Goal: Browse casually: Explore the website without a specific task or goal

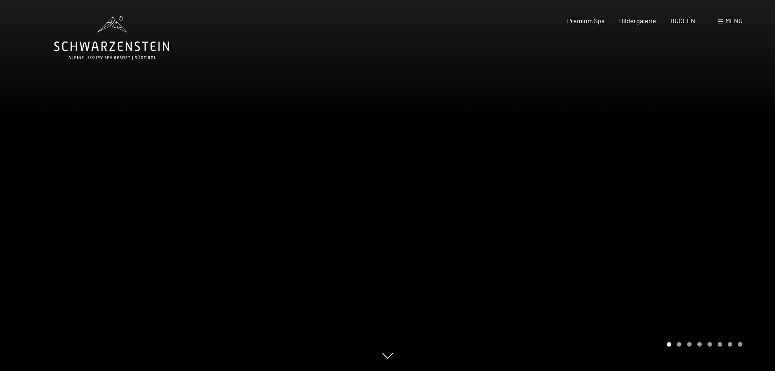
click at [703, 299] on div at bounding box center [582, 185] width 388 height 371
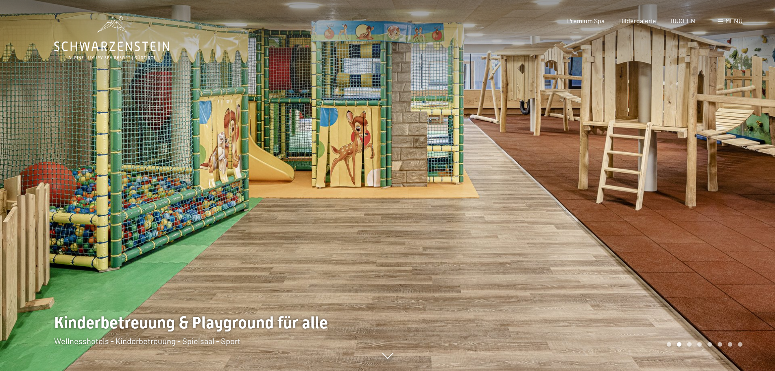
click at [703, 299] on div at bounding box center [582, 185] width 388 height 371
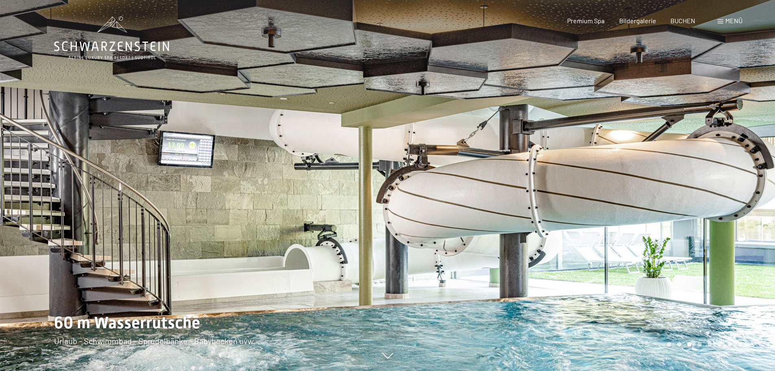
click at [703, 299] on div at bounding box center [582, 185] width 388 height 371
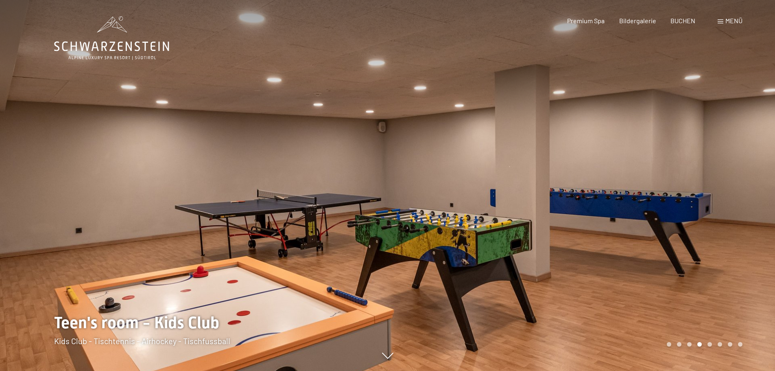
click at [703, 299] on div at bounding box center [582, 185] width 388 height 371
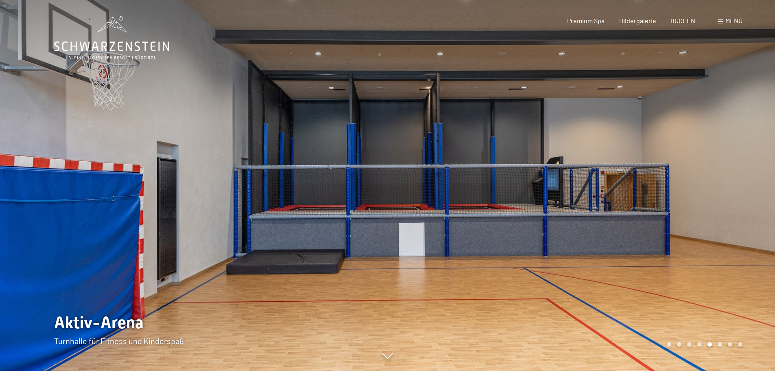
click at [703, 299] on div at bounding box center [582, 185] width 388 height 371
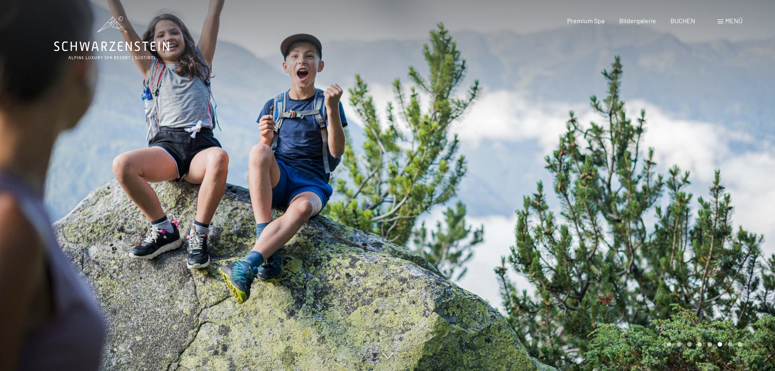
click at [703, 299] on div at bounding box center [582, 185] width 388 height 371
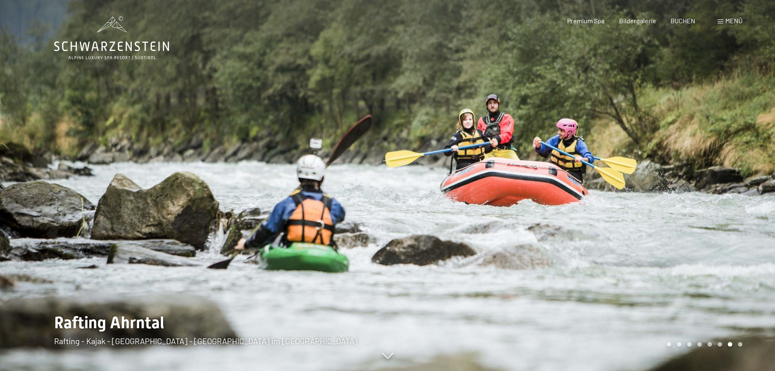
click at [703, 299] on div at bounding box center [582, 185] width 388 height 371
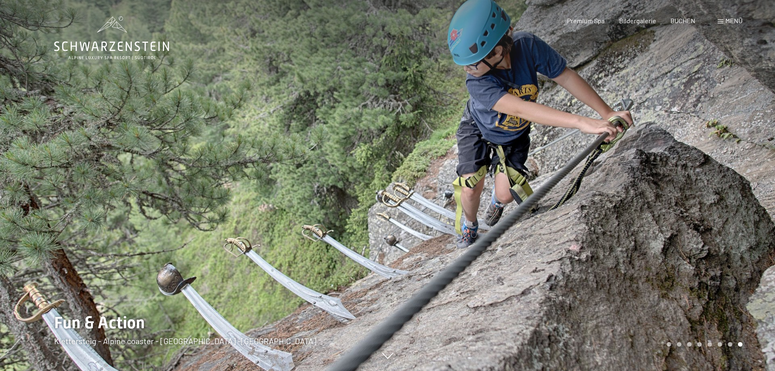
click at [703, 299] on div at bounding box center [582, 185] width 388 height 371
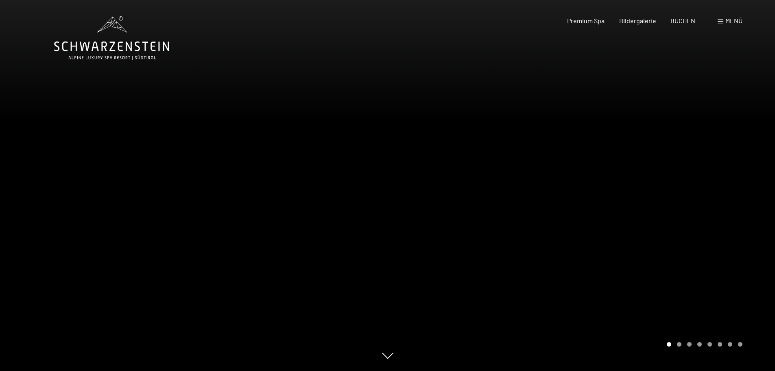
click at [703, 299] on div at bounding box center [582, 185] width 388 height 371
